Goal: Task Accomplishment & Management: Manage account settings

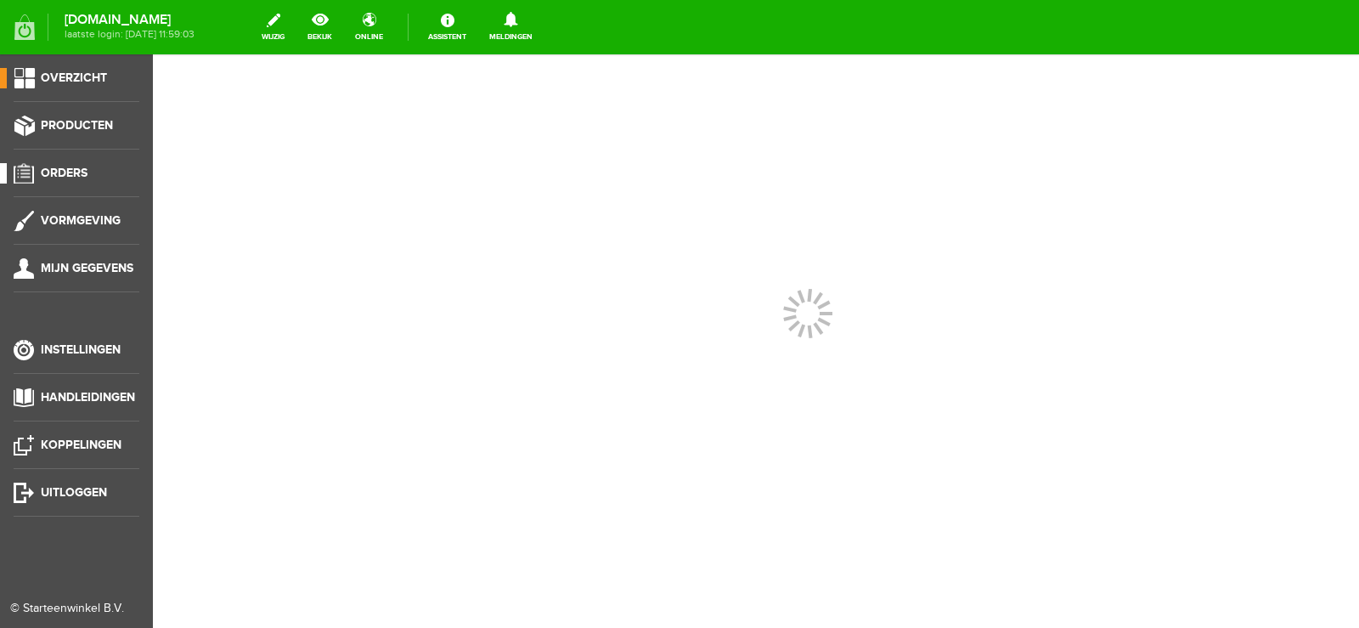
click at [73, 173] on span "Orders" at bounding box center [64, 173] width 47 height 14
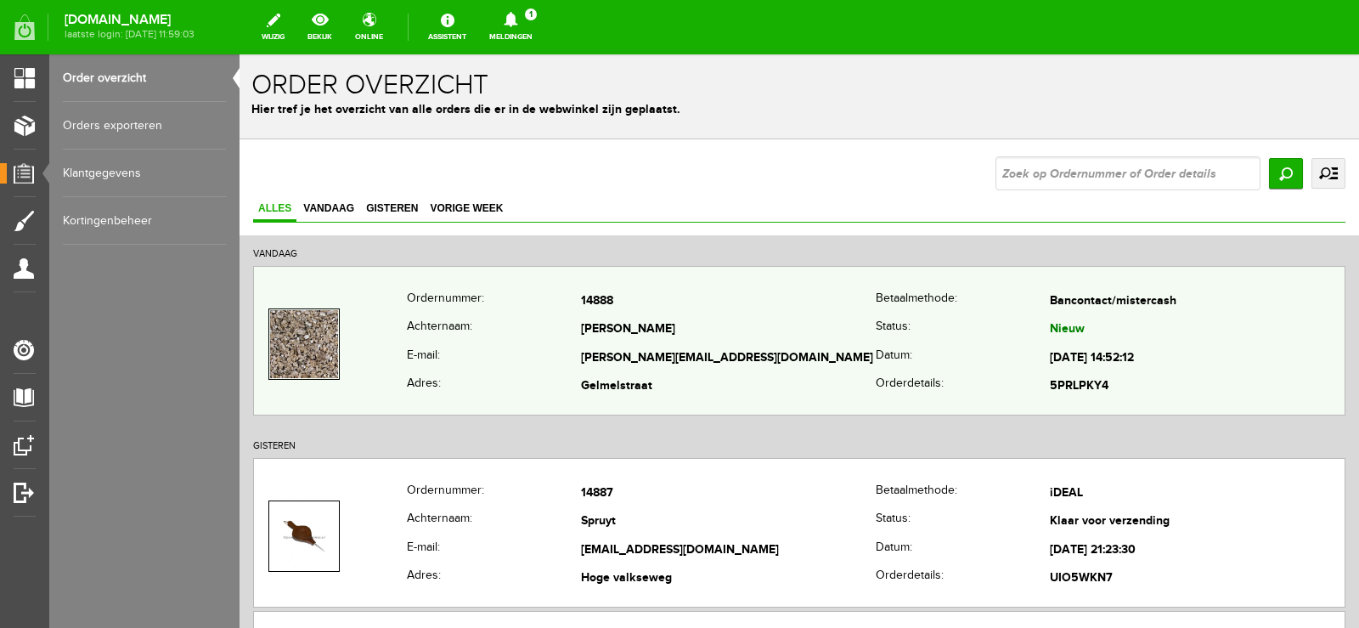
click at [728, 352] on td "[PERSON_NAME][EMAIL_ADDRESS][DOMAIN_NAME]" at bounding box center [728, 358] width 295 height 29
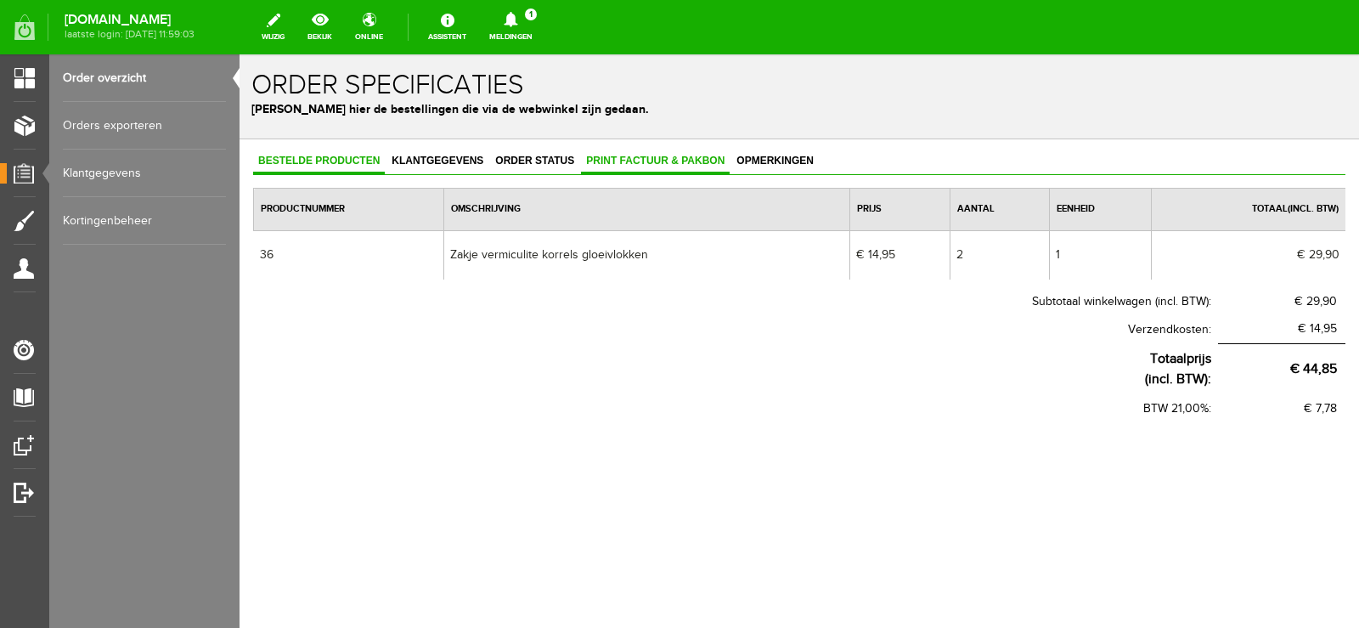
click at [657, 160] on span "Print factuur & pakbon" at bounding box center [655, 161] width 149 height 12
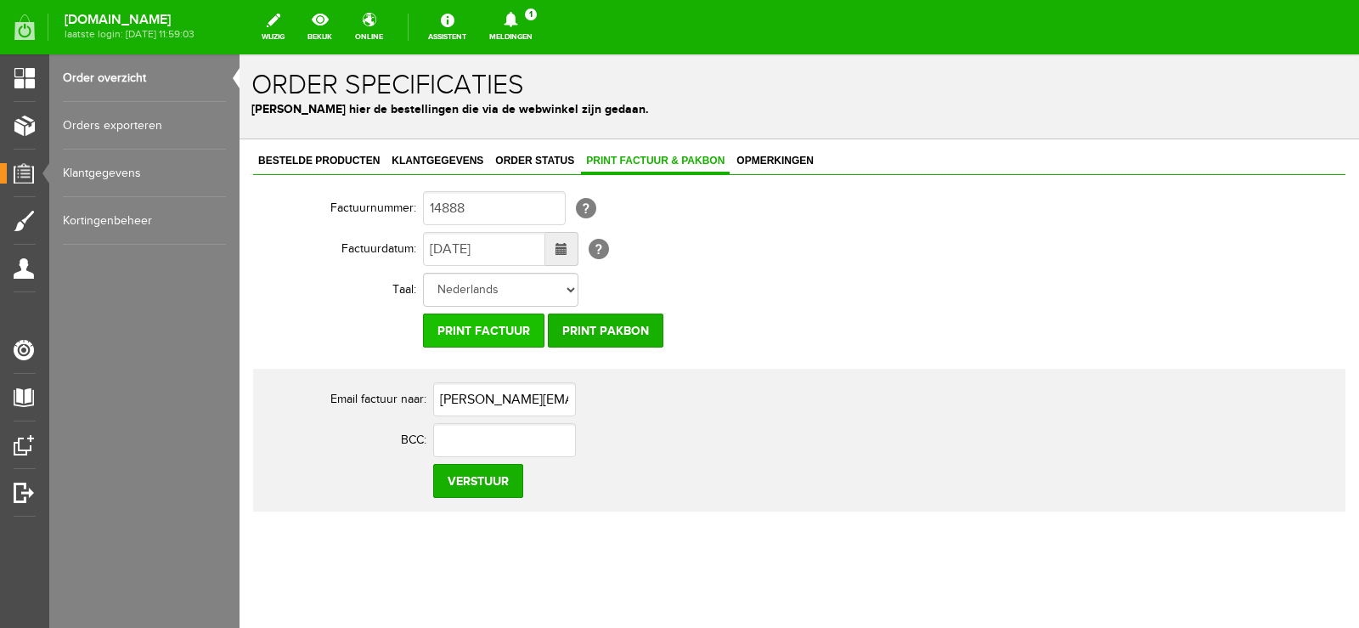
click at [501, 328] on input "Print factuur" at bounding box center [483, 330] width 121 height 34
click at [622, 329] on input "Print pakbon" at bounding box center [605, 330] width 115 height 34
click at [543, 31] on link "Meldingen 1 Nieuwe orders Er is een nieuwe order( #14888 ) geplaatst door Jan V…" at bounding box center [511, 26] width 64 height 37
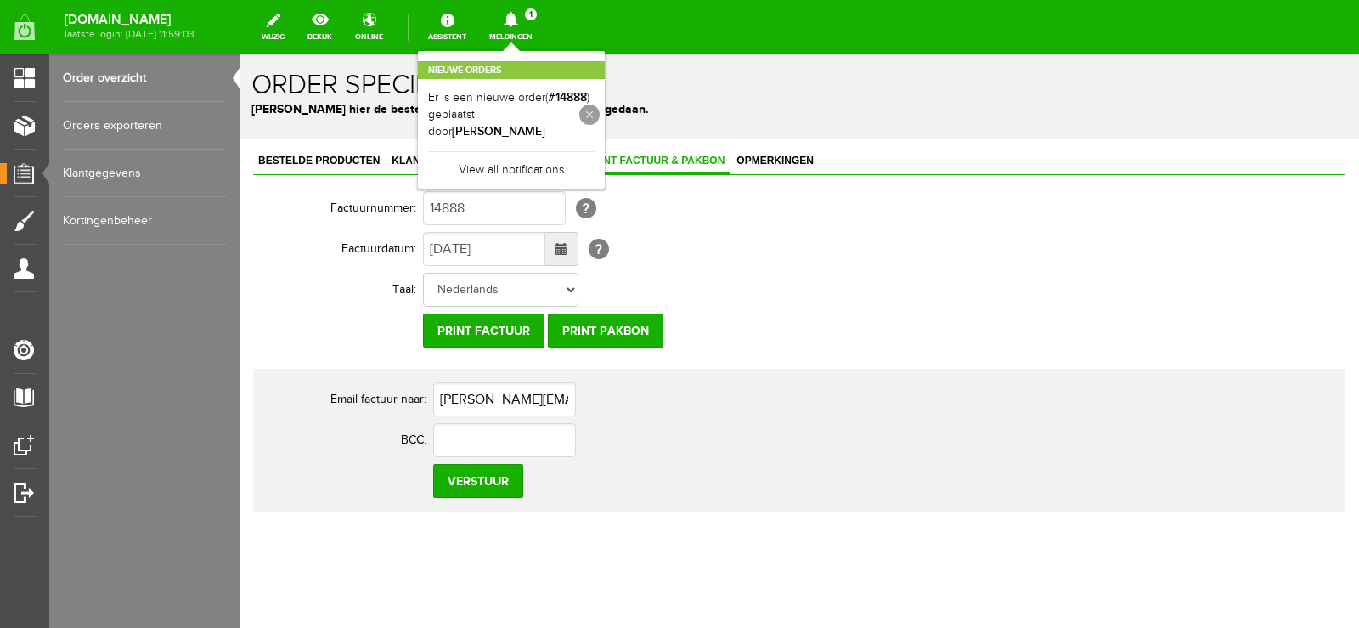
click at [600, 104] on link at bounding box center [589, 114] width 20 height 20
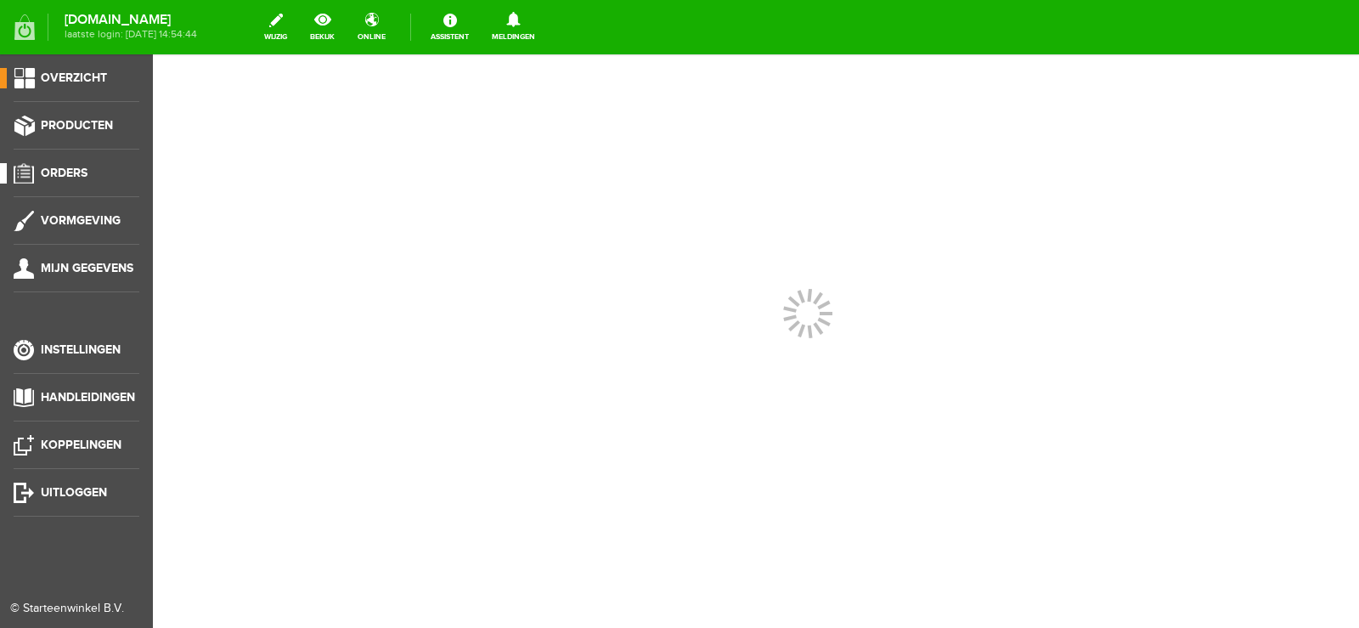
click at [60, 171] on span "Orders" at bounding box center [64, 173] width 47 height 14
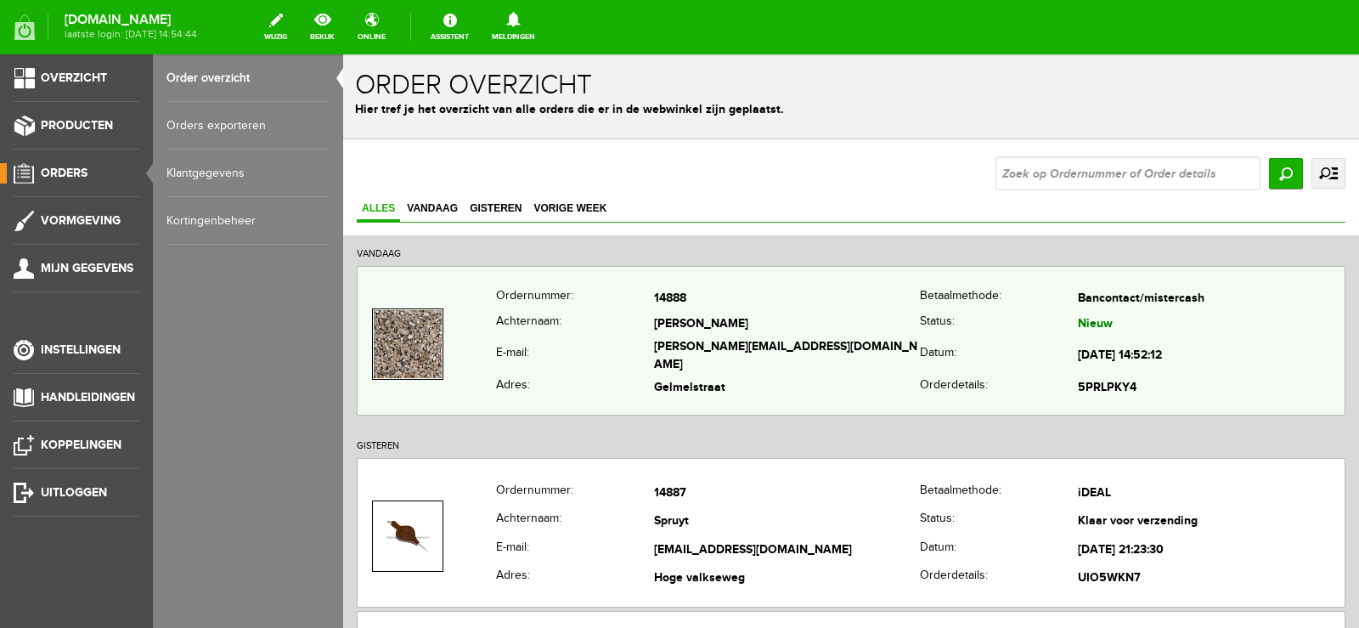
click at [886, 332] on td "[PERSON_NAME]" at bounding box center [787, 324] width 267 height 25
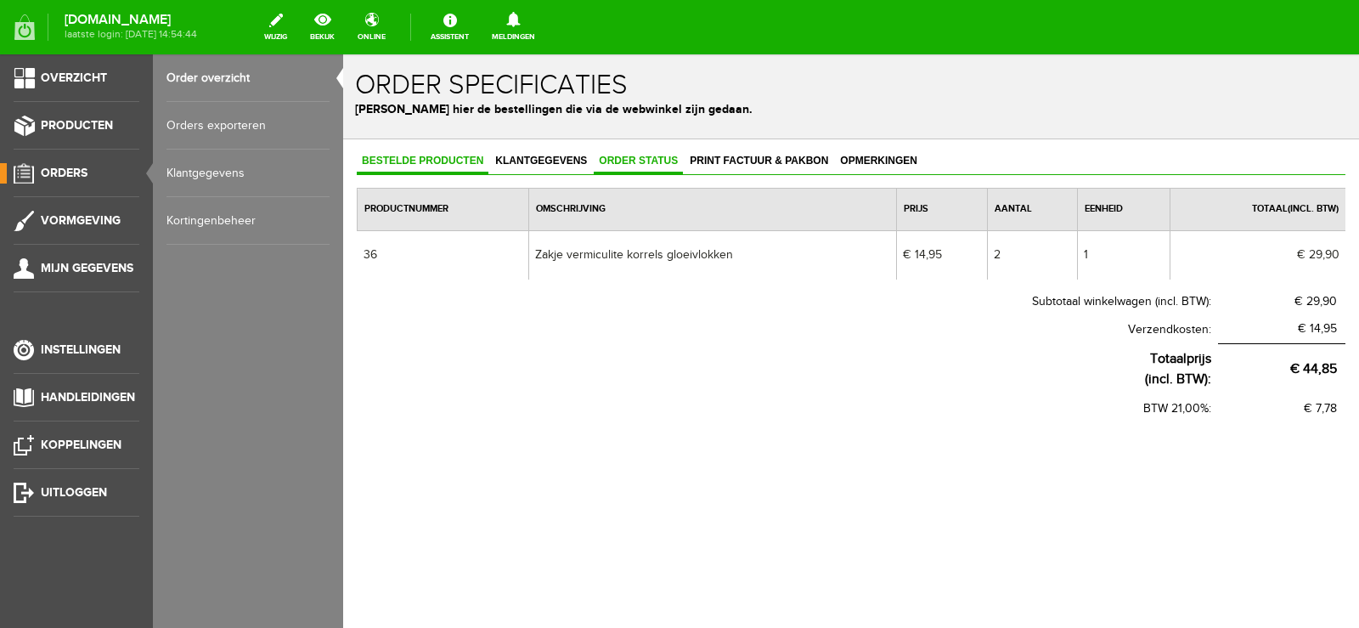
click at [648, 160] on span "Order status" at bounding box center [638, 161] width 89 height 12
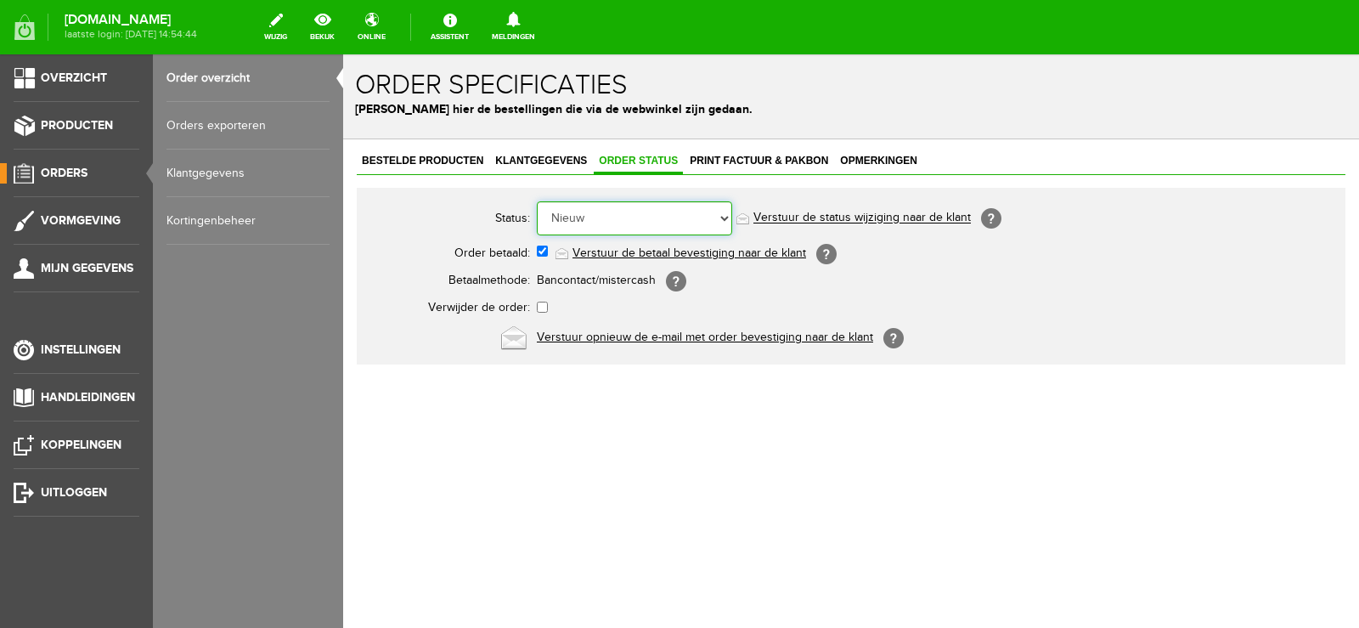
click at [722, 217] on select "Order niet afgerond Nieuw Order in behandeling Wacht op leverancier Wacht op be…" at bounding box center [634, 218] width 195 height 34
select select "14"
click at [537, 201] on select "Order niet afgerond Nieuw Order in behandeling Wacht op leverancier Wacht op be…" at bounding box center [634, 218] width 195 height 34
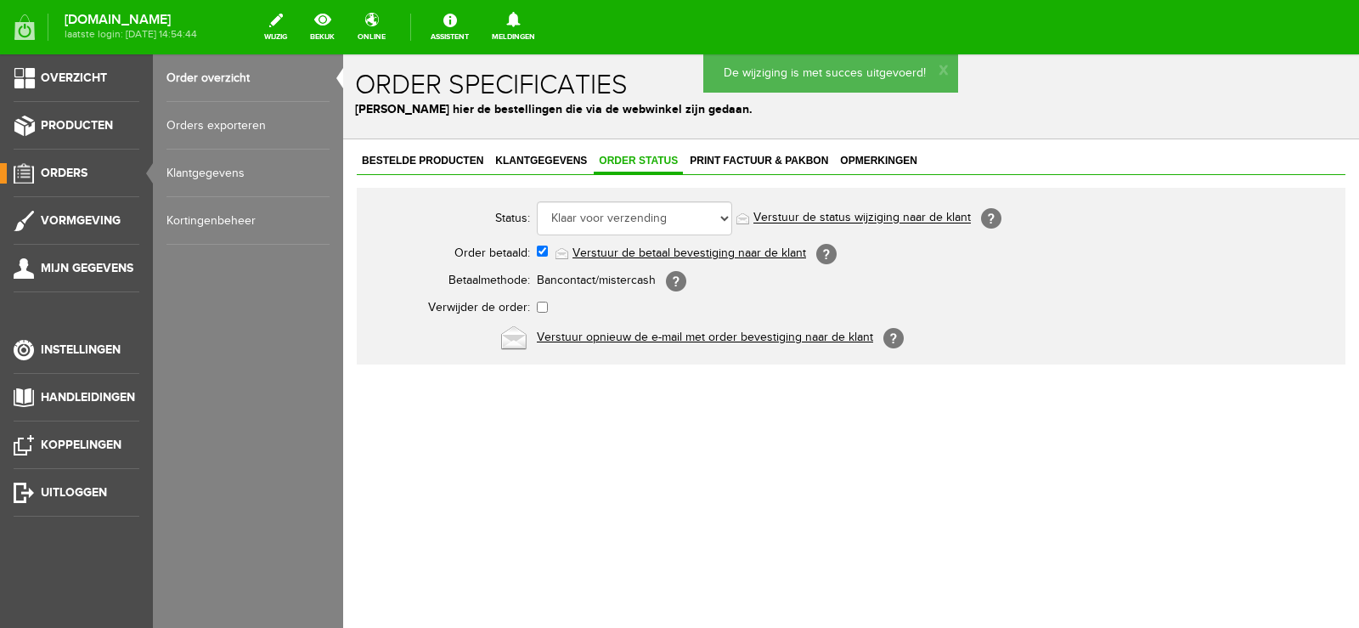
click at [872, 218] on link "Verstuur de status wijziging naar de klant" at bounding box center [861, 218] width 217 height 14
click at [54, 162] on ul "Overzicht Producten Orders Vormgeving Mijn gegevens Instellingen Handleidingen …" at bounding box center [76, 368] width 153 height 628
click at [62, 167] on span "Orders" at bounding box center [64, 173] width 47 height 14
